Goal: Find specific page/section: Find specific page/section

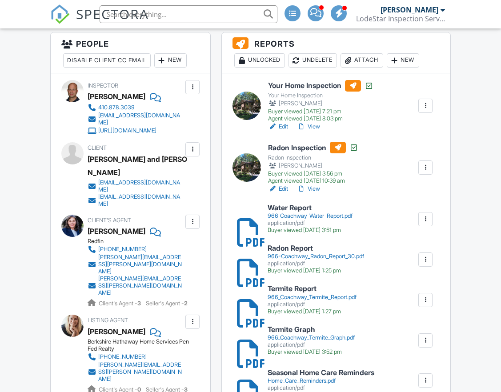
click at [282, 126] on link "Edit" at bounding box center [278, 126] width 20 height 9
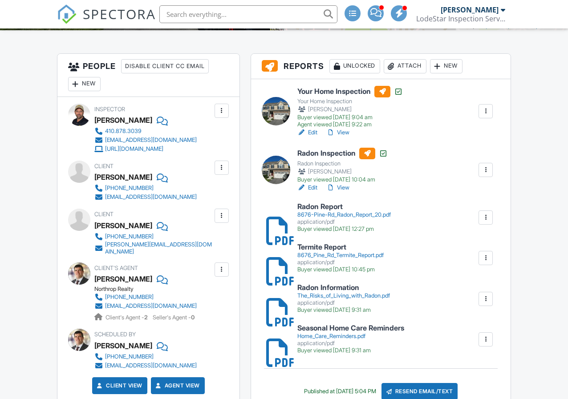
scroll to position [217, 0]
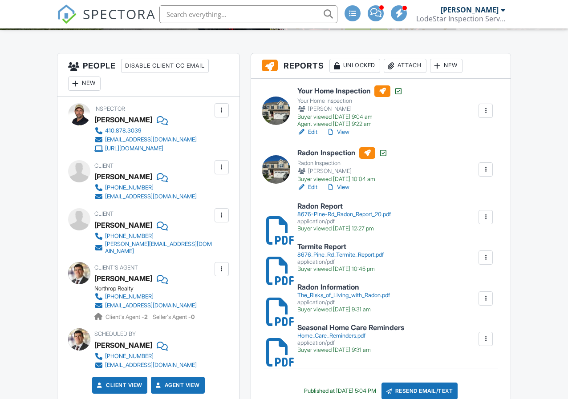
click at [334, 137] on div at bounding box center [330, 132] width 9 height 9
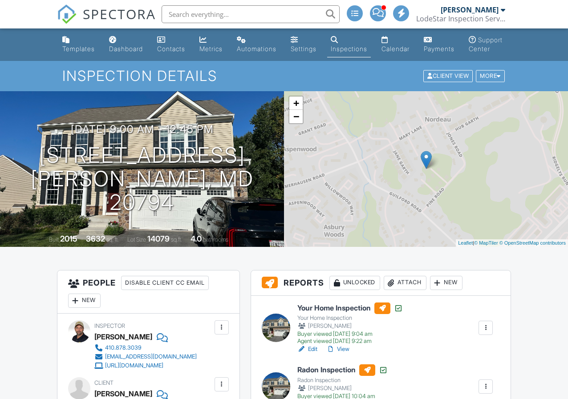
scroll to position [217, 0]
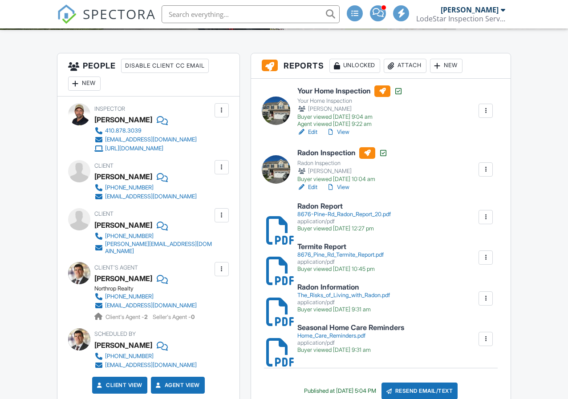
click at [210, 14] on input "text" at bounding box center [250, 14] width 178 height 18
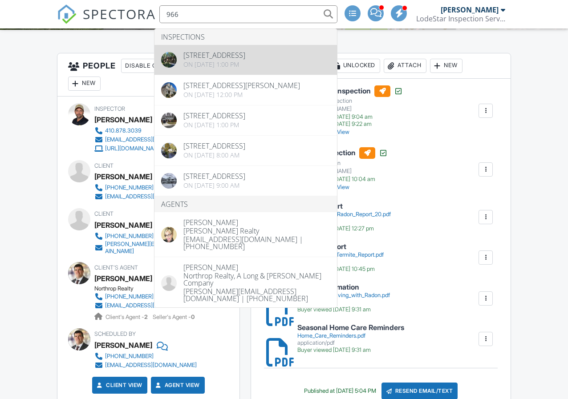
type input "966"
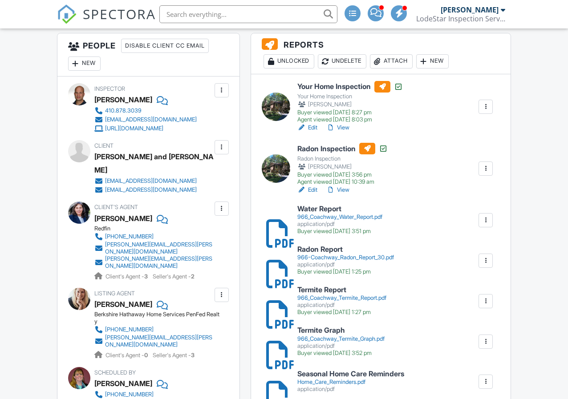
click at [315, 132] on link "Edit" at bounding box center [307, 127] width 20 height 9
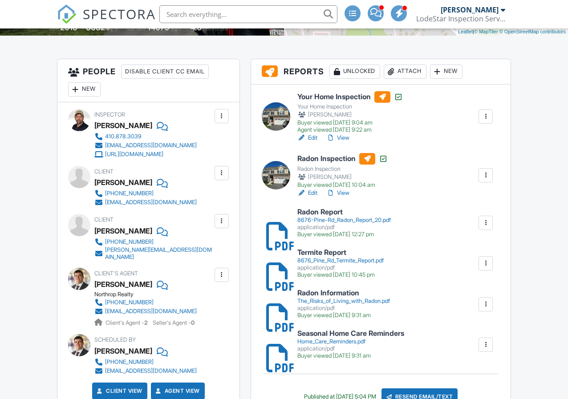
scroll to position [211, 0]
click at [342, 142] on link "View" at bounding box center [337, 137] width 23 height 9
